Goal: Task Accomplishment & Management: Use online tool/utility

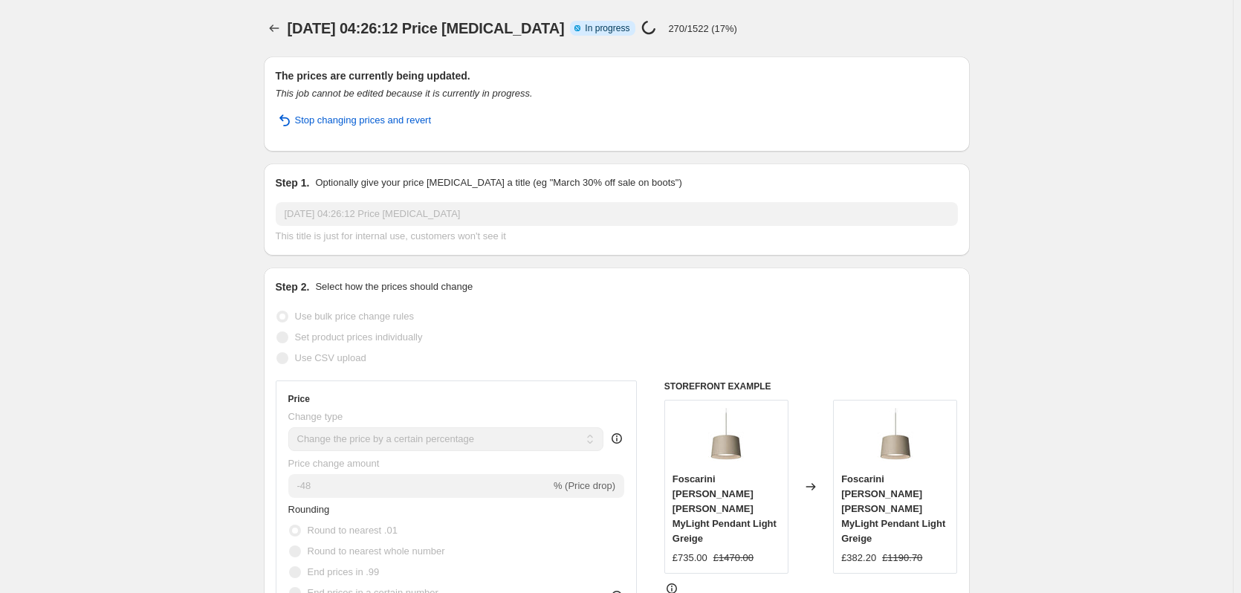
select select "percentage"
click at [681, 30] on div "18 Sept 2025, 04:26:12 Price change job Info Partially complete In progress Pri…" at bounding box center [567, 28] width 560 height 21
click at [822, 35] on div "18 Sept 2025, 04:26:12 Price change job Info Partially complete In progress Pri…" at bounding box center [567, 28] width 560 height 21
click at [275, 30] on icon "Price change jobs" at bounding box center [274, 28] width 15 height 15
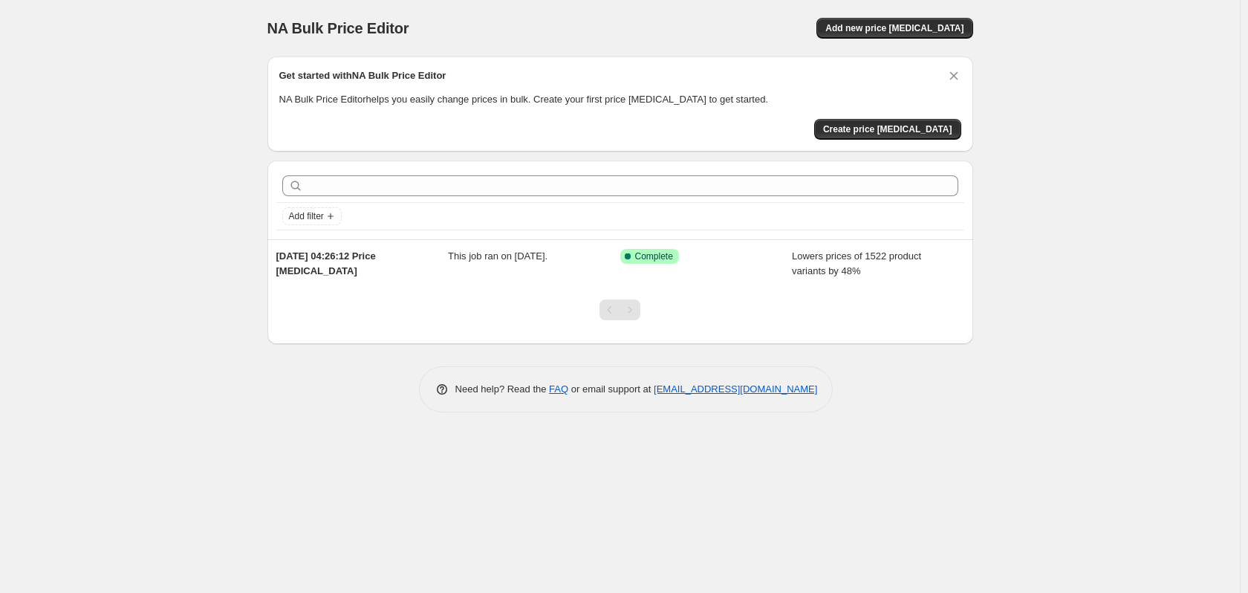
click at [157, 326] on div "NA Bulk Price Editor. This page is ready NA Bulk Price Editor Add new price cha…" at bounding box center [620, 296] width 1240 height 593
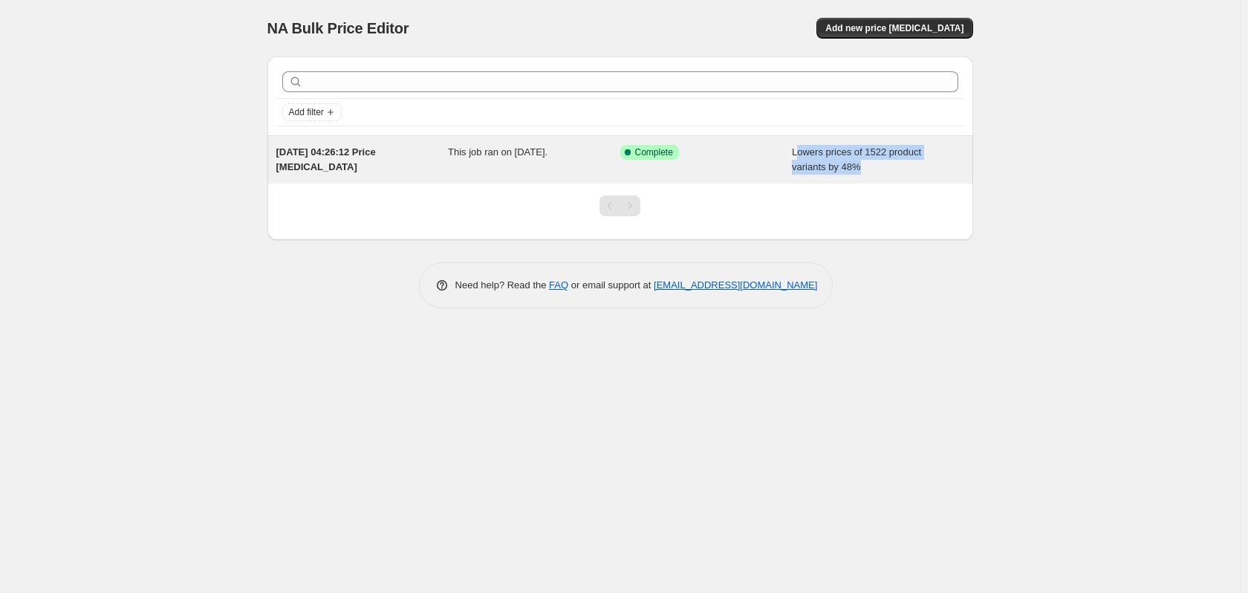
drag, startPoint x: 873, startPoint y: 169, endPoint x: 796, endPoint y: 156, distance: 78.4
click at [796, 156] on div "Lowers prices of 1522 product variants by 48%" at bounding box center [878, 160] width 172 height 30
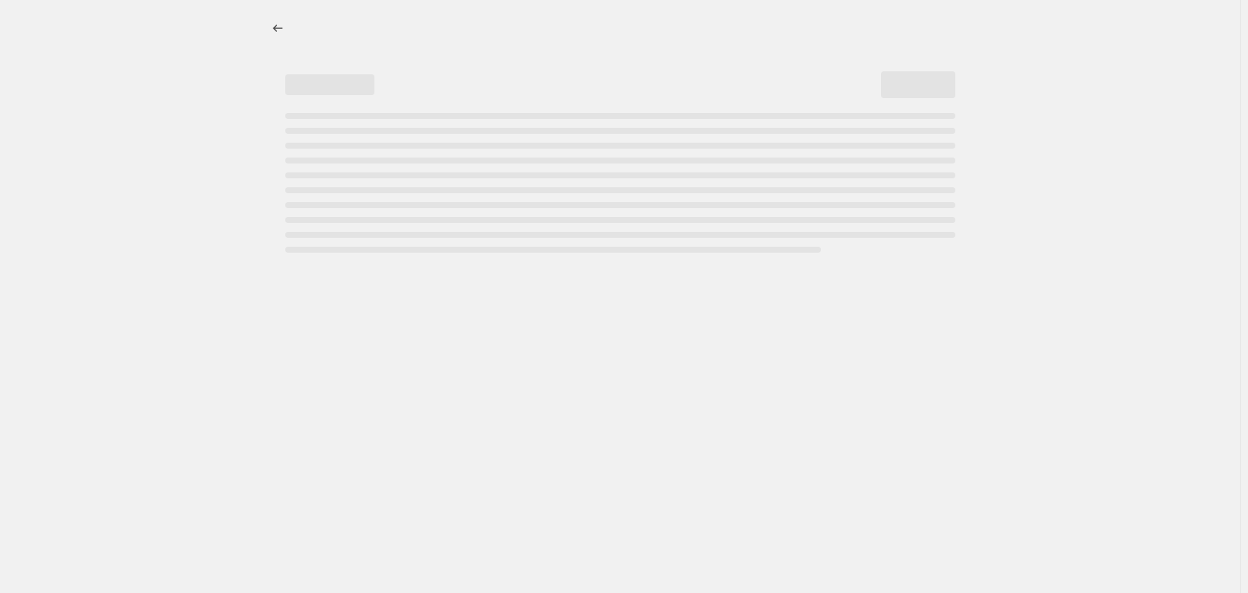
click at [1068, 198] on div at bounding box center [620, 296] width 1240 height 593
select select "percentage"
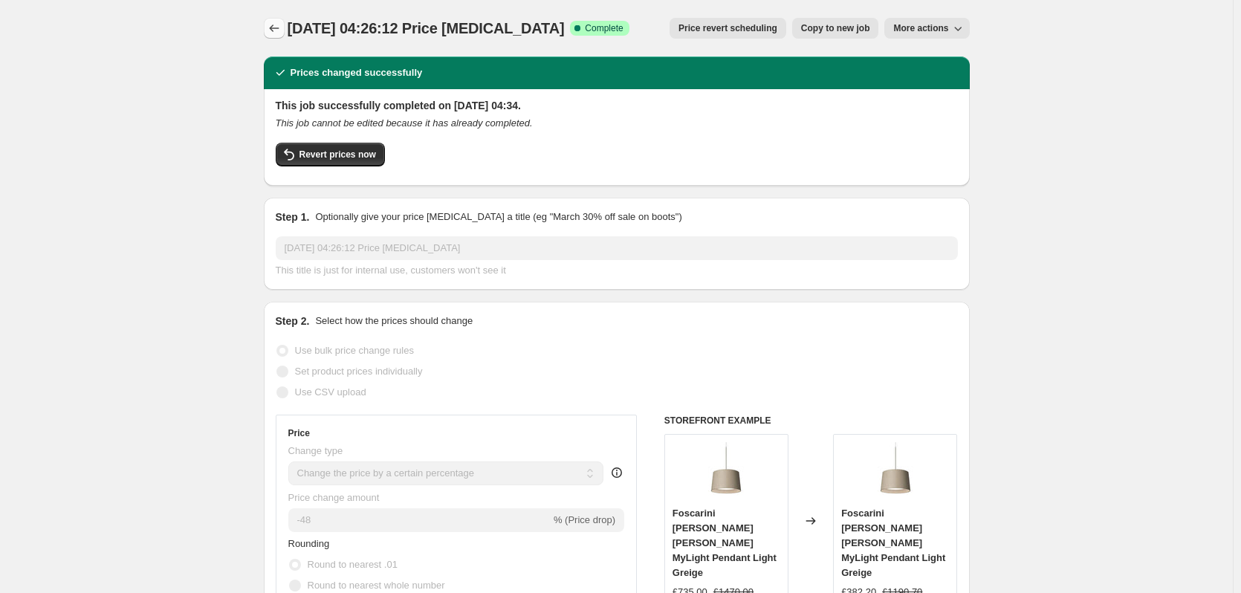
click at [281, 33] on icon "Price change jobs" at bounding box center [274, 28] width 15 height 15
